Goal: Task Accomplishment & Management: Complete application form

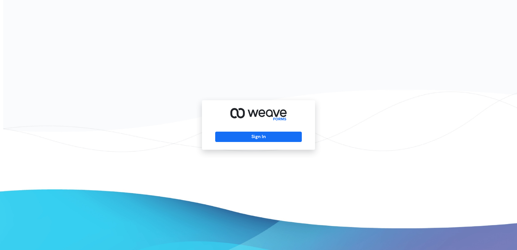
click at [233, 143] on div "Sign In" at bounding box center [258, 124] width 113 height 49
click at [233, 140] on button "Sign In" at bounding box center [258, 136] width 86 height 10
